Goal: Transaction & Acquisition: Purchase product/service

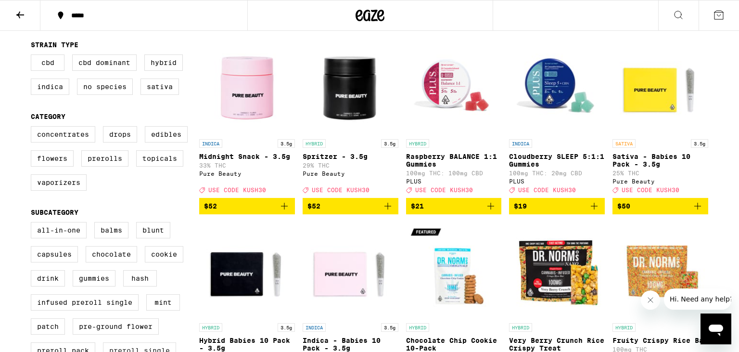
scroll to position [305, 0]
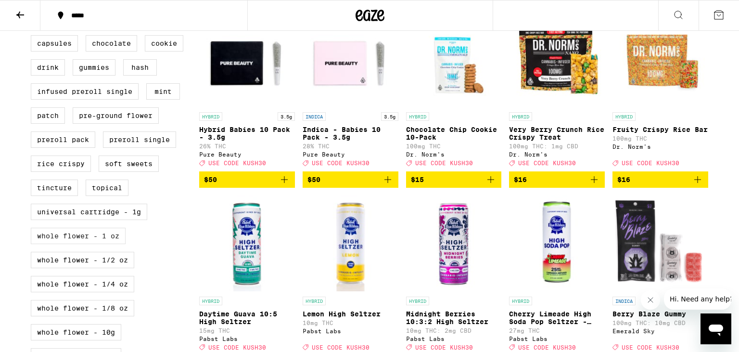
click at [90, 242] on label "Whole Flower - 1 oz" at bounding box center [78, 236] width 95 height 16
click at [33, 13] on input "Whole Flower - 1 oz" at bounding box center [33, 13] width 0 height 0
checkbox input "true"
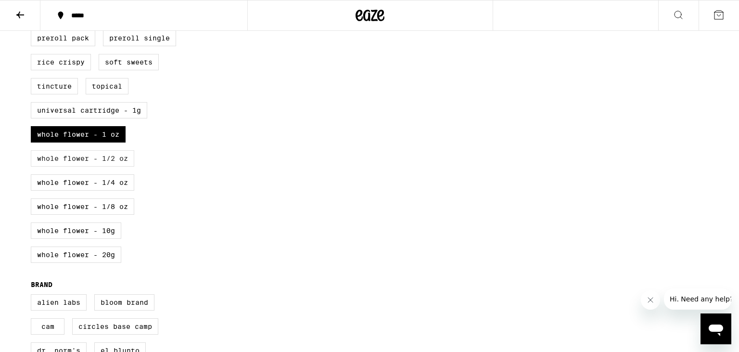
click at [125, 166] on label "Whole Flower - 1/2 oz" at bounding box center [82, 158] width 103 height 16
checkbox input "true"
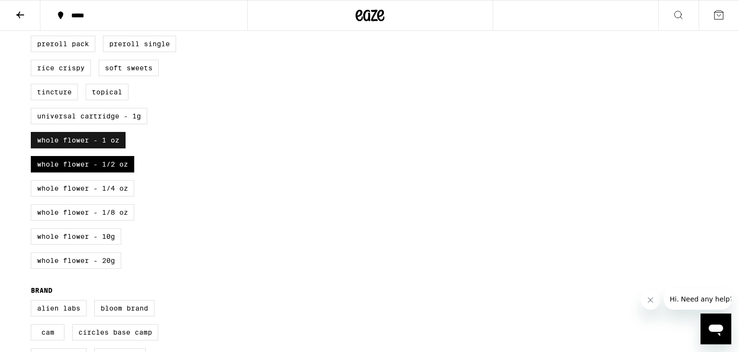
click at [60, 148] on label "Whole Flower - 1 oz" at bounding box center [78, 140] width 95 height 16
checkbox input "false"
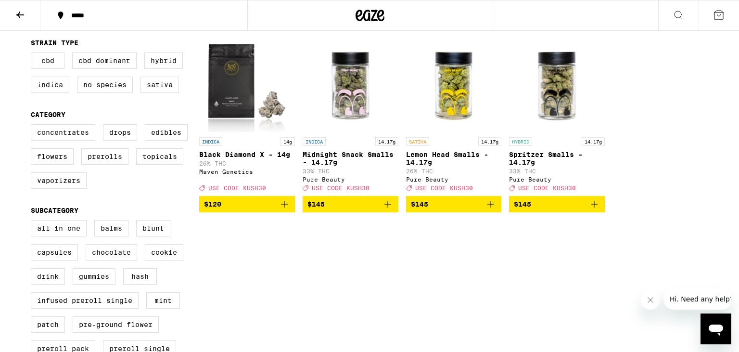
scroll to position [350, 0]
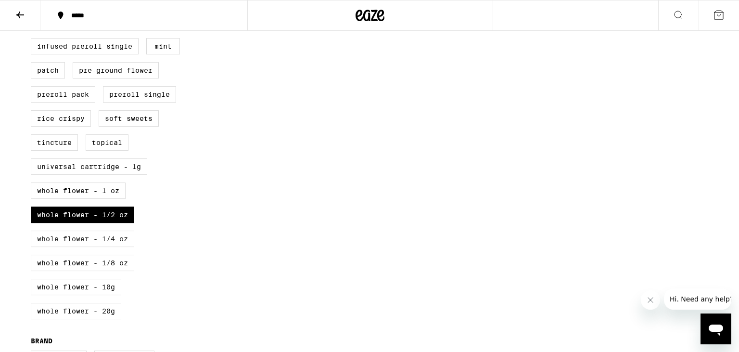
click at [101, 247] on label "Whole Flower - 1/4 oz" at bounding box center [82, 238] width 103 height 16
checkbox input "true"
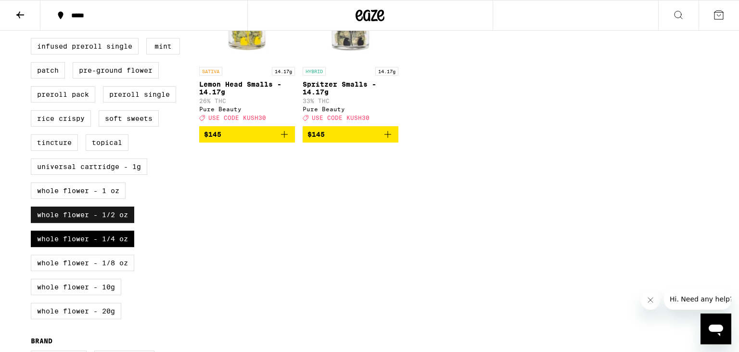
click at [85, 223] on label "Whole Flower - 1/2 oz" at bounding box center [82, 214] width 103 height 16
checkbox input "false"
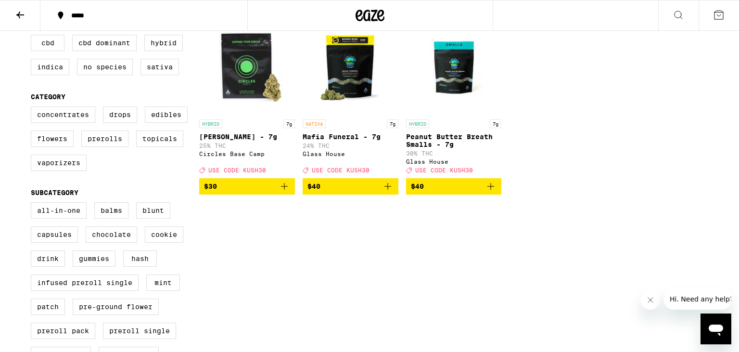
scroll to position [96, 0]
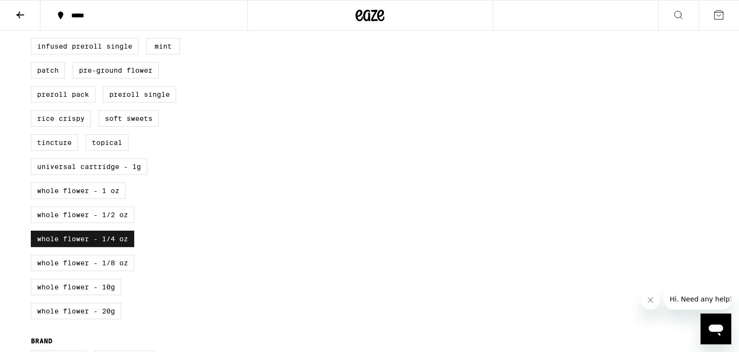
click at [108, 245] on label "Whole Flower - 1/4 oz" at bounding box center [82, 238] width 103 height 16
checkbox input "false"
